Goal: Transaction & Acquisition: Purchase product/service

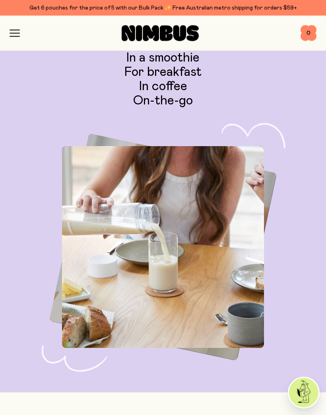
scroll to position [2750, 0]
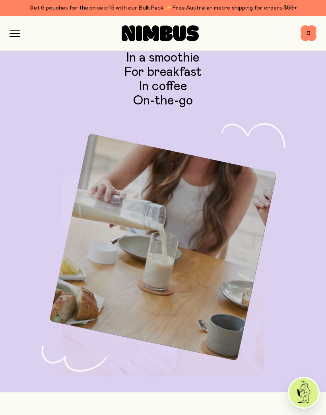
click at [19, 31] on icon "button" at bounding box center [15, 33] width 10 height 7
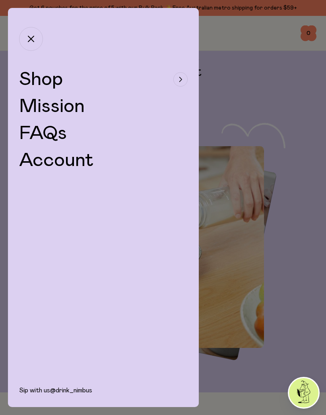
click at [31, 76] on span "Shop" at bounding box center [41, 79] width 44 height 19
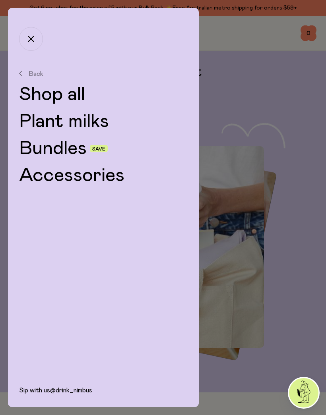
click at [35, 115] on link "Plant milks" at bounding box center [103, 121] width 168 height 19
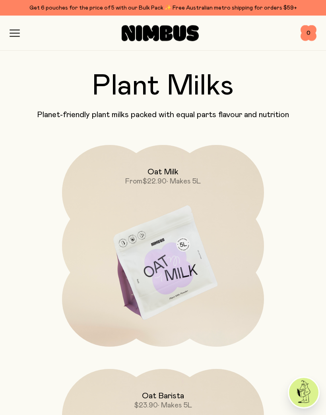
scroll to position [19, 0]
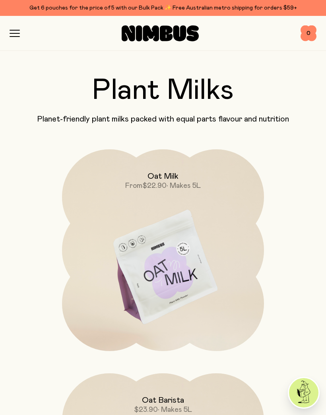
click at [207, 272] on img at bounding box center [163, 267] width 202 height 237
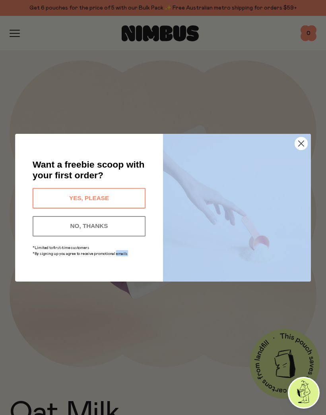
click at [50, 228] on button "NO, THANKS" at bounding box center [89, 226] width 113 height 20
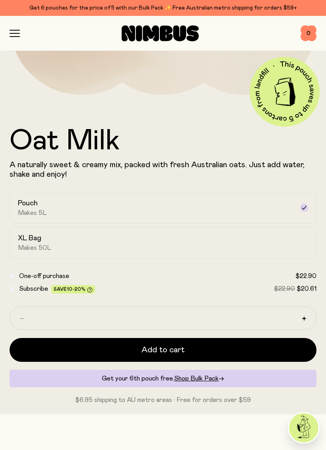
scroll to position [275, 0]
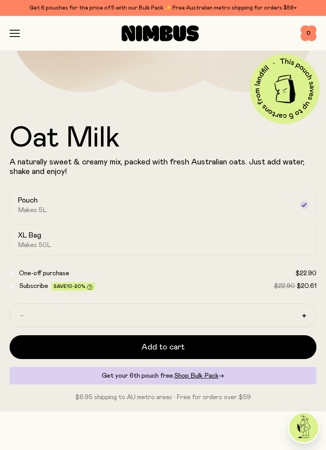
click at [296, 235] on label "XL Bag Makes 50L" at bounding box center [163, 240] width 307 height 32
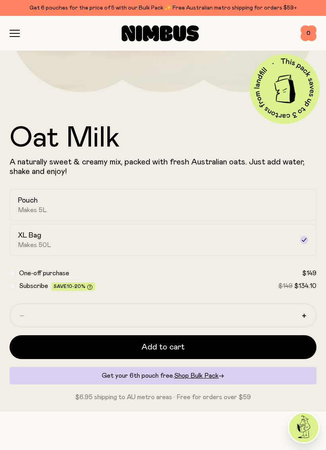
click at [21, 197] on h2 "Pouch" at bounding box center [28, 201] width 20 height 10
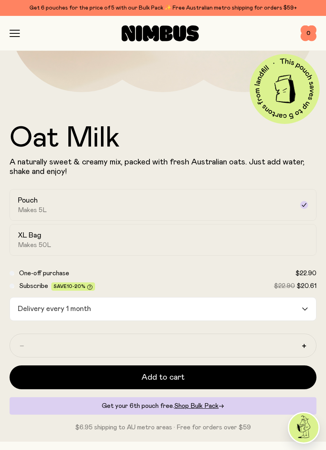
click at [300, 308] on input "Search for option" at bounding box center [197, 309] width 207 height 23
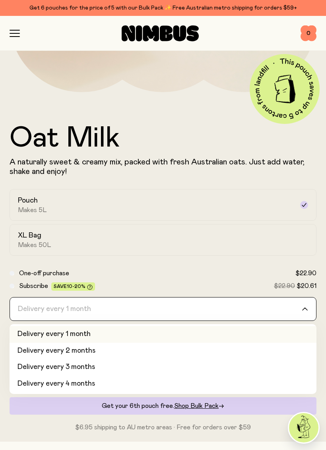
click at [300, 306] on input "Search for option" at bounding box center [158, 309] width 286 height 23
click at [306, 312] on div "Loading..." at bounding box center [309, 309] width 14 height 23
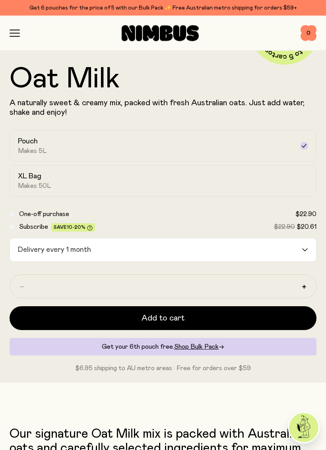
scroll to position [334, 0]
click at [288, 323] on button "Add to cart" at bounding box center [163, 318] width 307 height 24
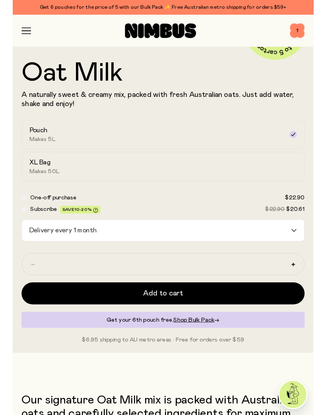
scroll to position [0, 0]
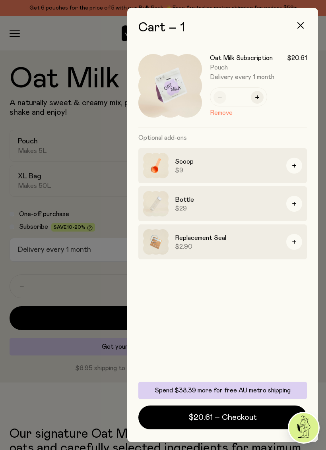
click at [159, 239] on img at bounding box center [155, 241] width 25 height 25
click at [258, 415] on button "$20.61 – Checkout" at bounding box center [222, 418] width 168 height 24
